Goal: Task Accomplishment & Management: Manage account settings

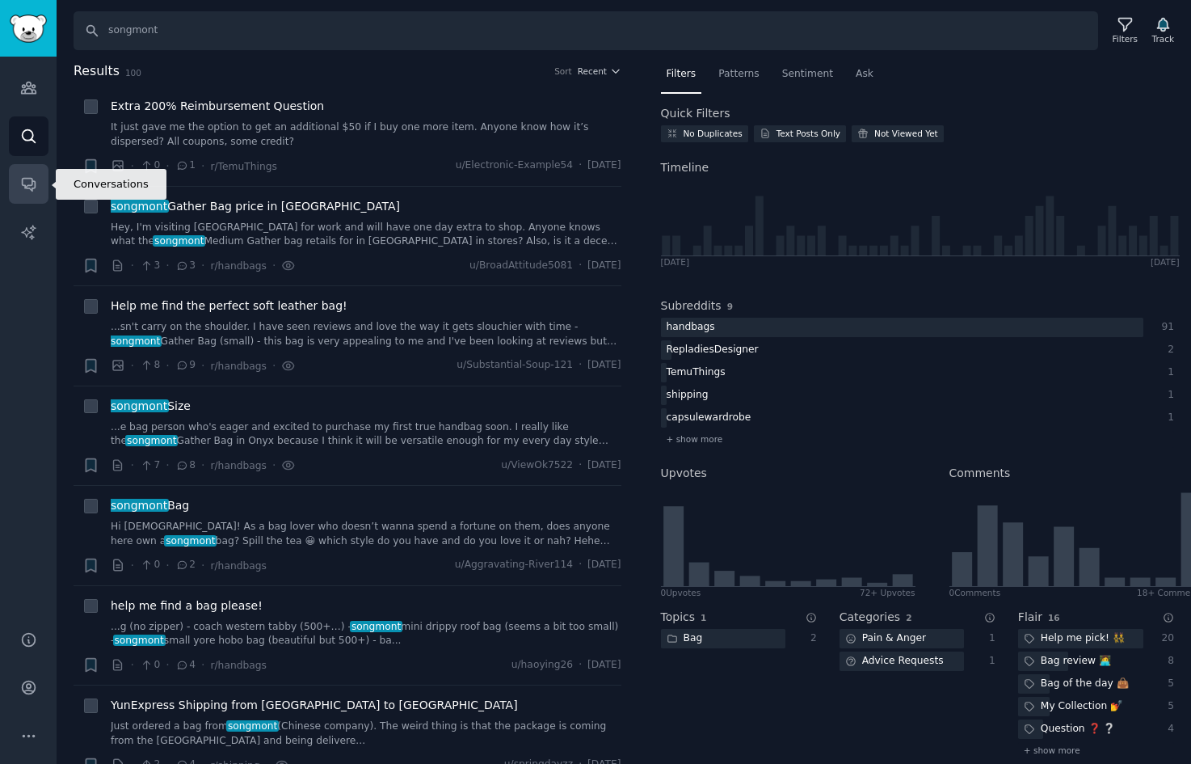
click at [27, 185] on icon "Sidebar" at bounding box center [28, 185] width 13 height 13
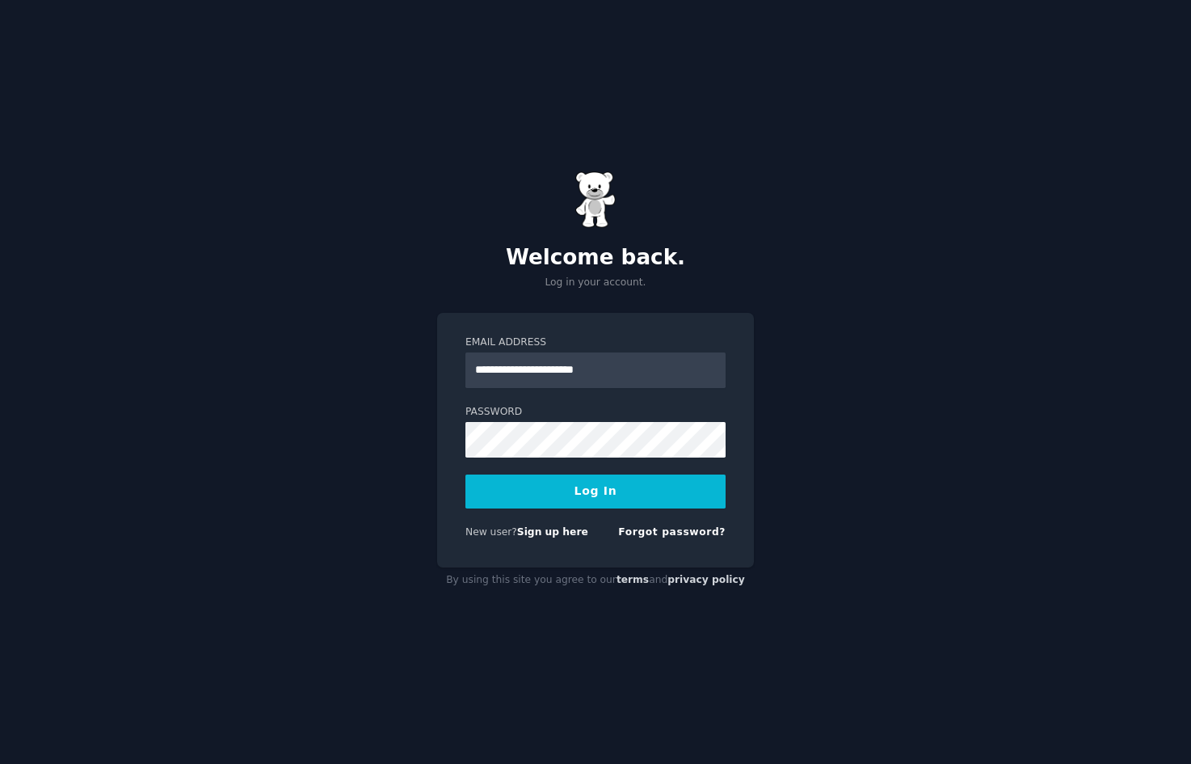
click at [453, 441] on div "**********" at bounding box center [595, 440] width 317 height 255
click at [873, 478] on div "**********" at bounding box center [595, 382] width 1191 height 764
click at [737, 438] on div "**********" at bounding box center [595, 440] width 317 height 255
